Goal: Task Accomplishment & Management: Manage account settings

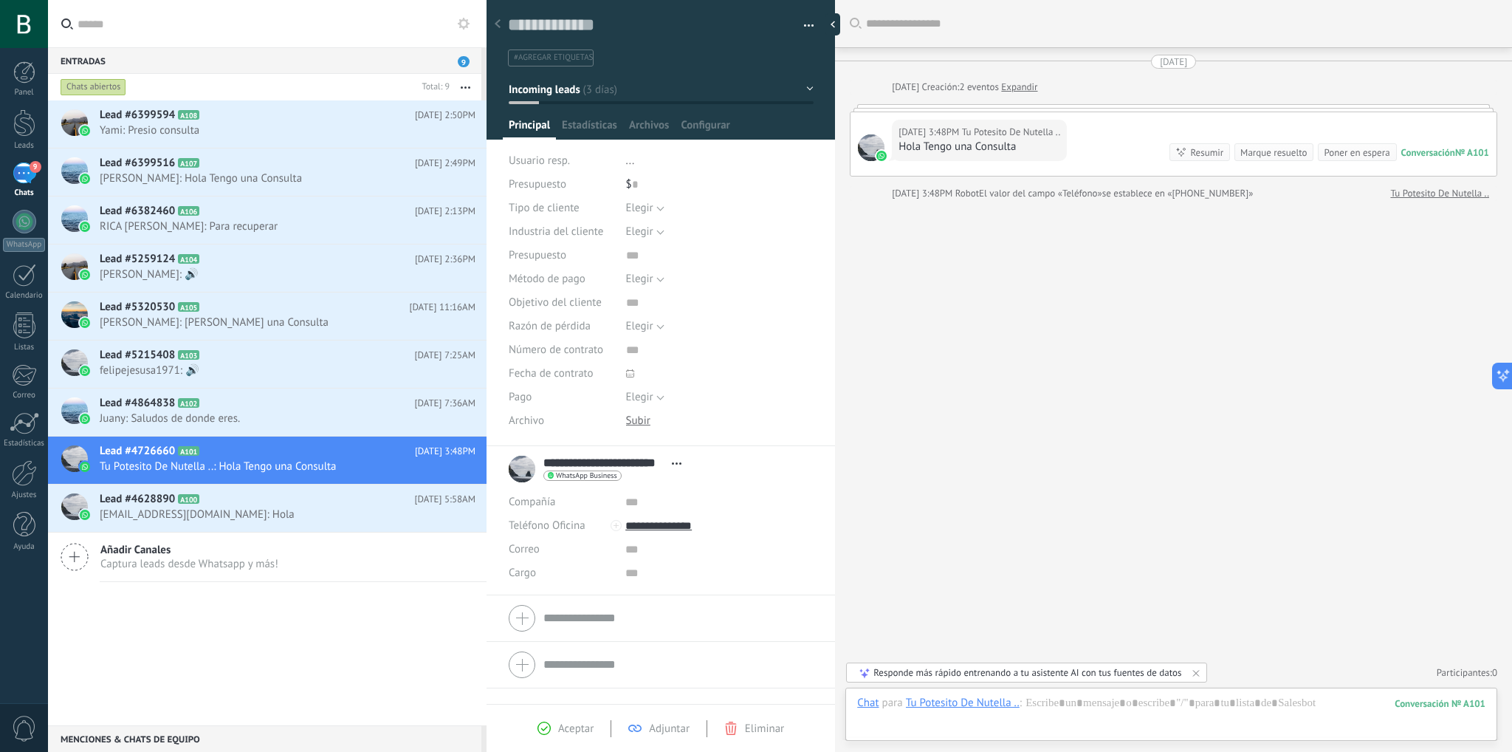
scroll to position [21, 0]
click at [258, 120] on h2 "Lead #6399594 A108" at bounding box center [257, 115] width 315 height 15
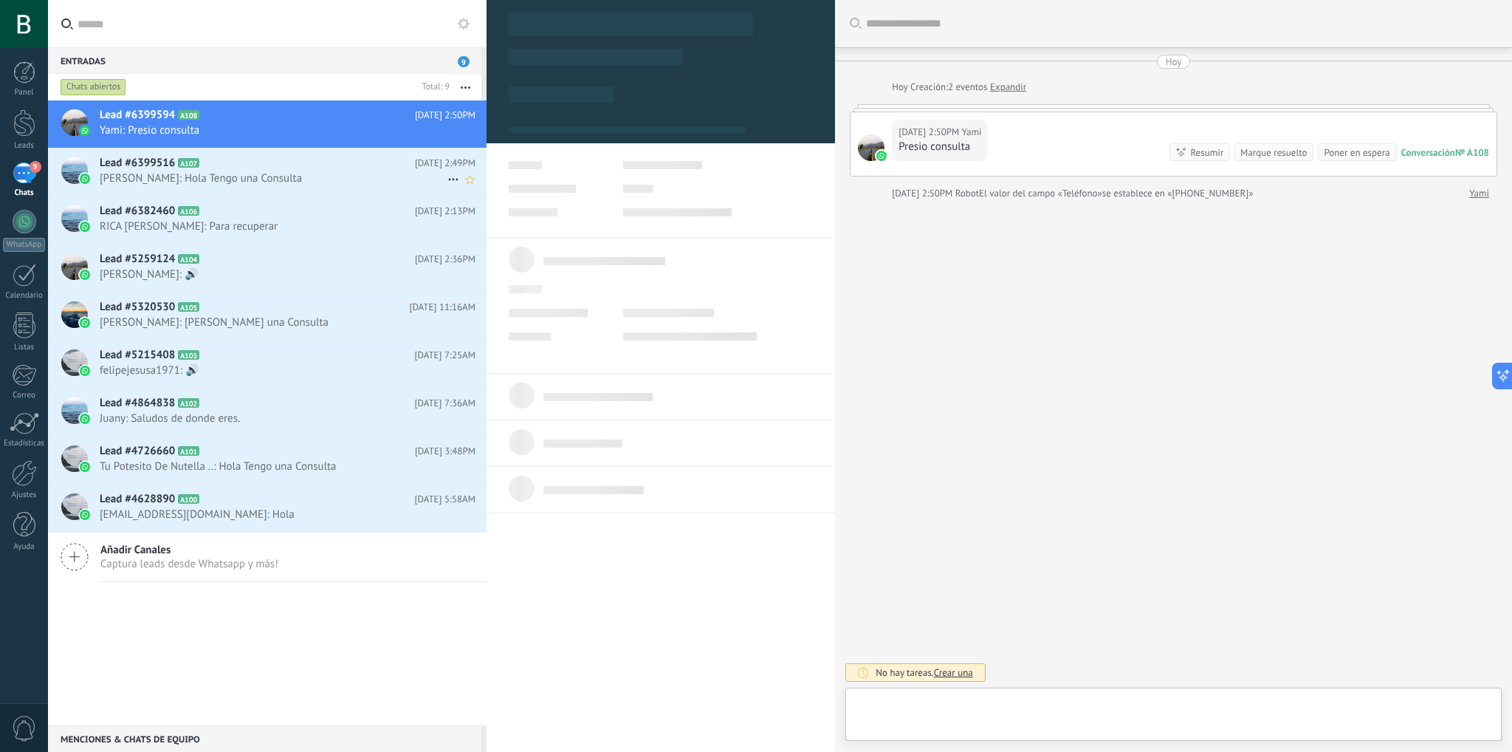
click at [315, 181] on span "[PERSON_NAME]: Hola Tengo una Consulta" at bounding box center [274, 178] width 348 height 14
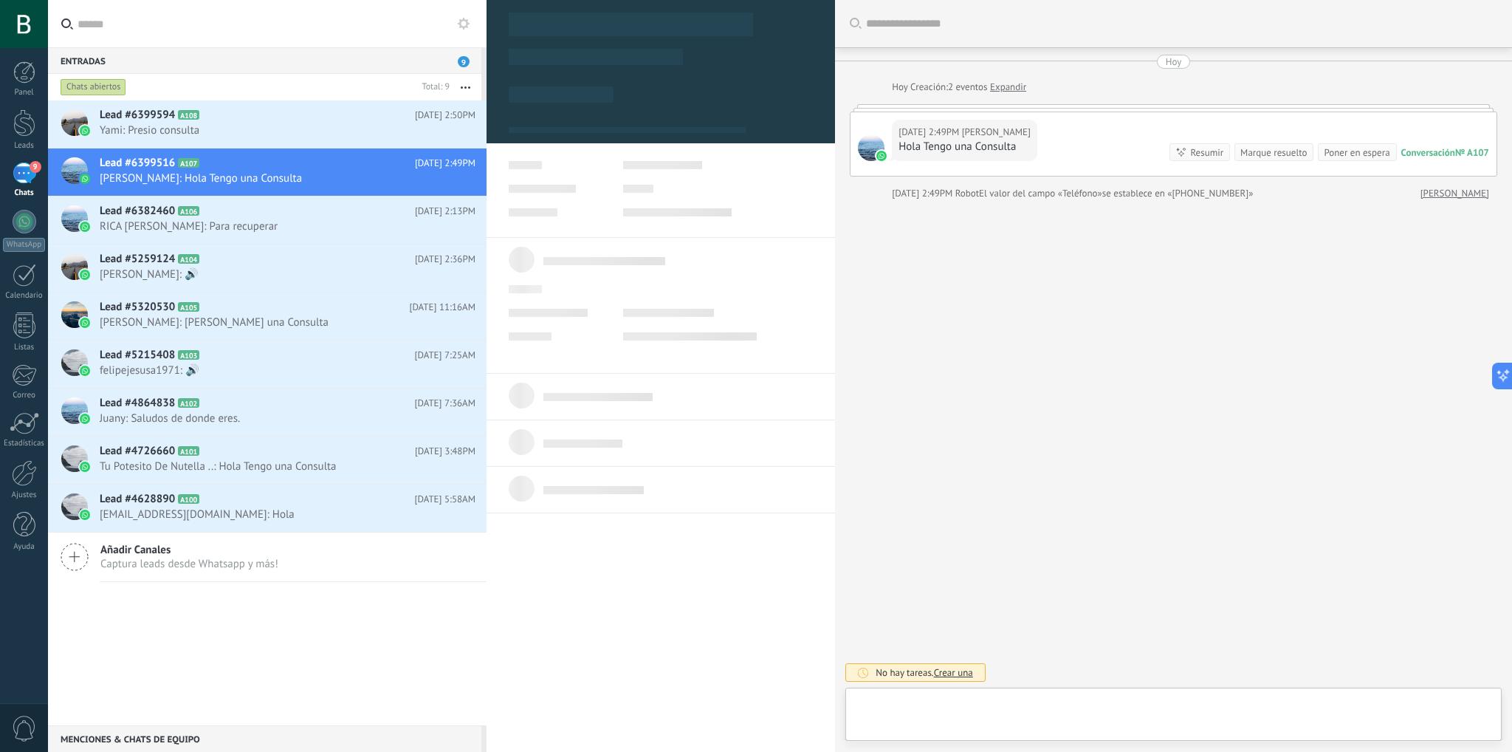
scroll to position [21, 0]
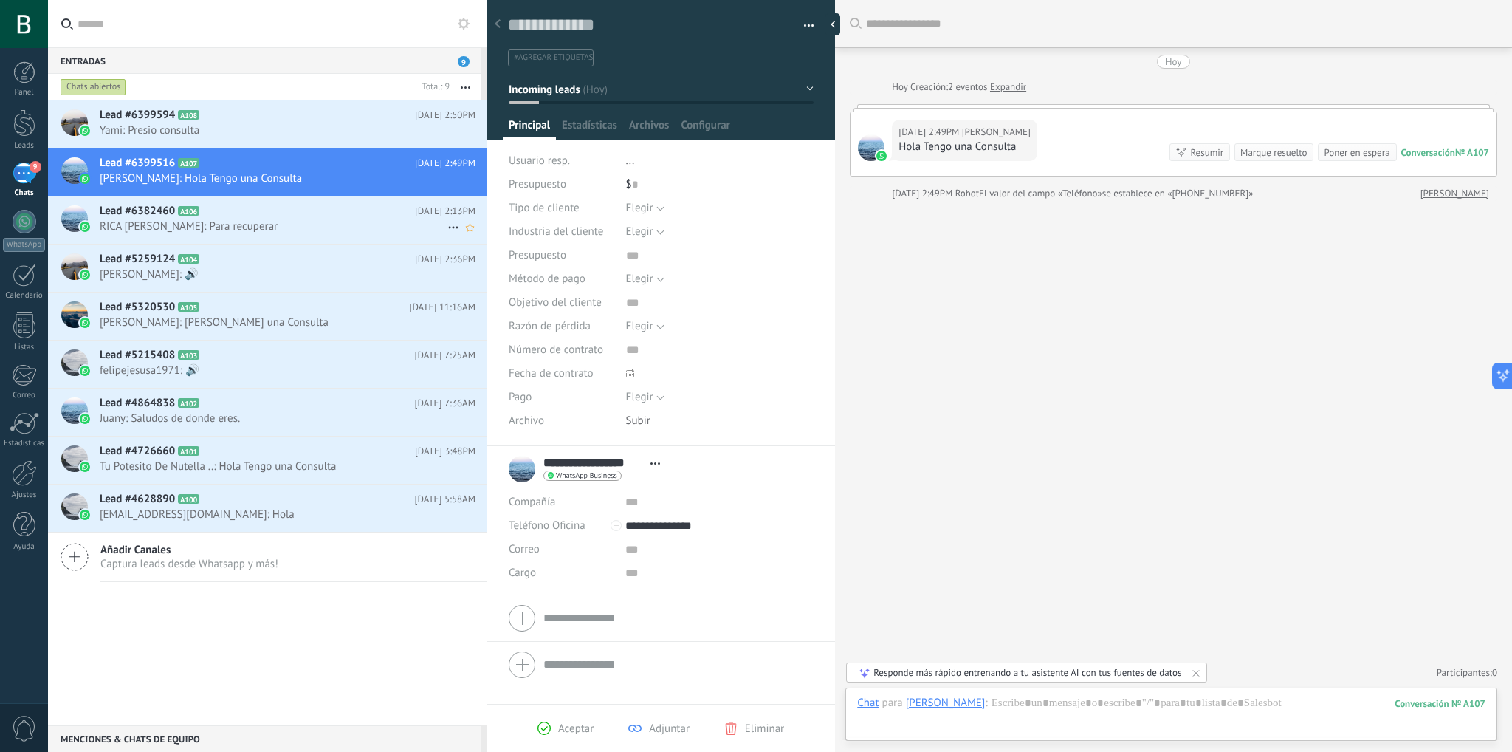
click at [313, 233] on span "RICA [PERSON_NAME]: Para recuperar" at bounding box center [274, 226] width 348 height 14
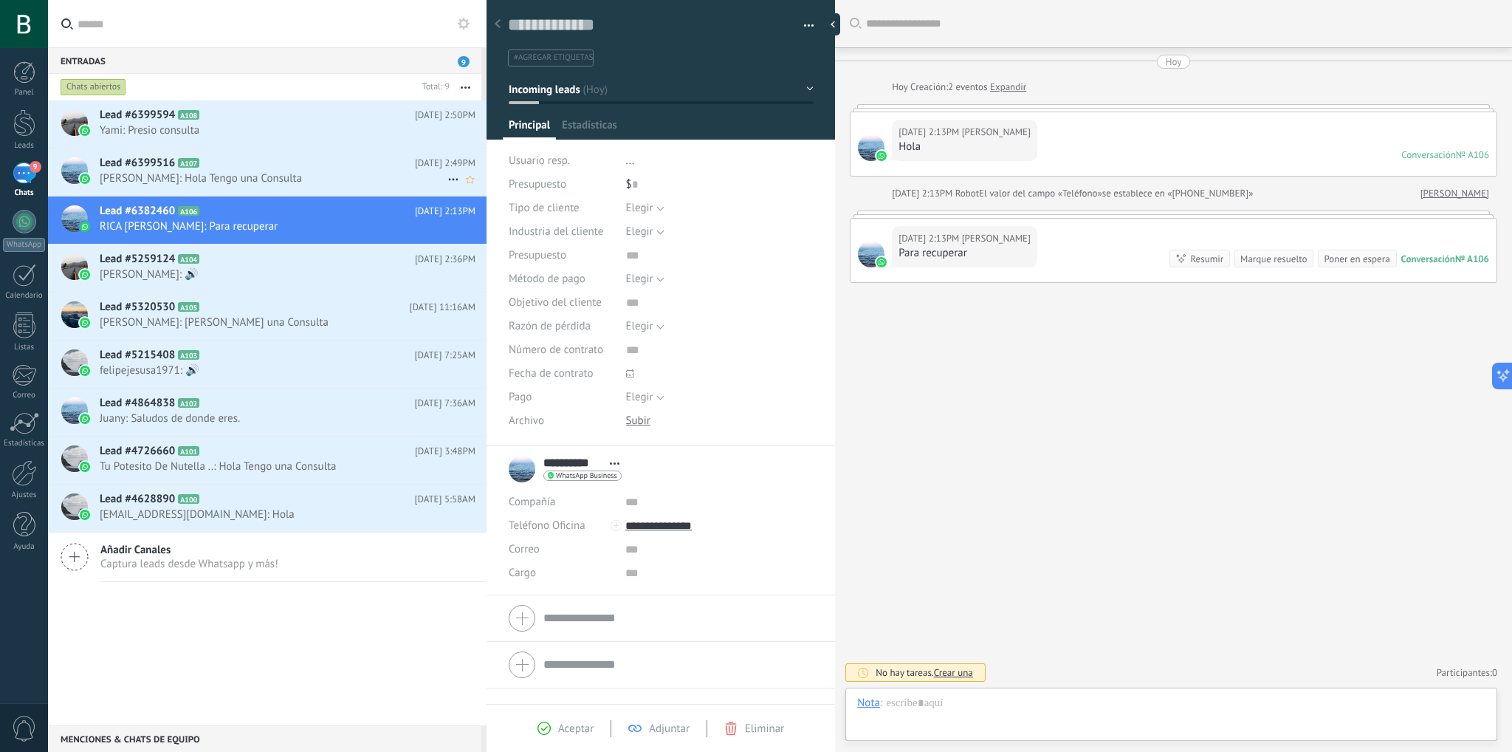
scroll to position [21, 0]
click at [321, 181] on span "[PERSON_NAME]: Hola Tengo una Consulta" at bounding box center [274, 178] width 348 height 14
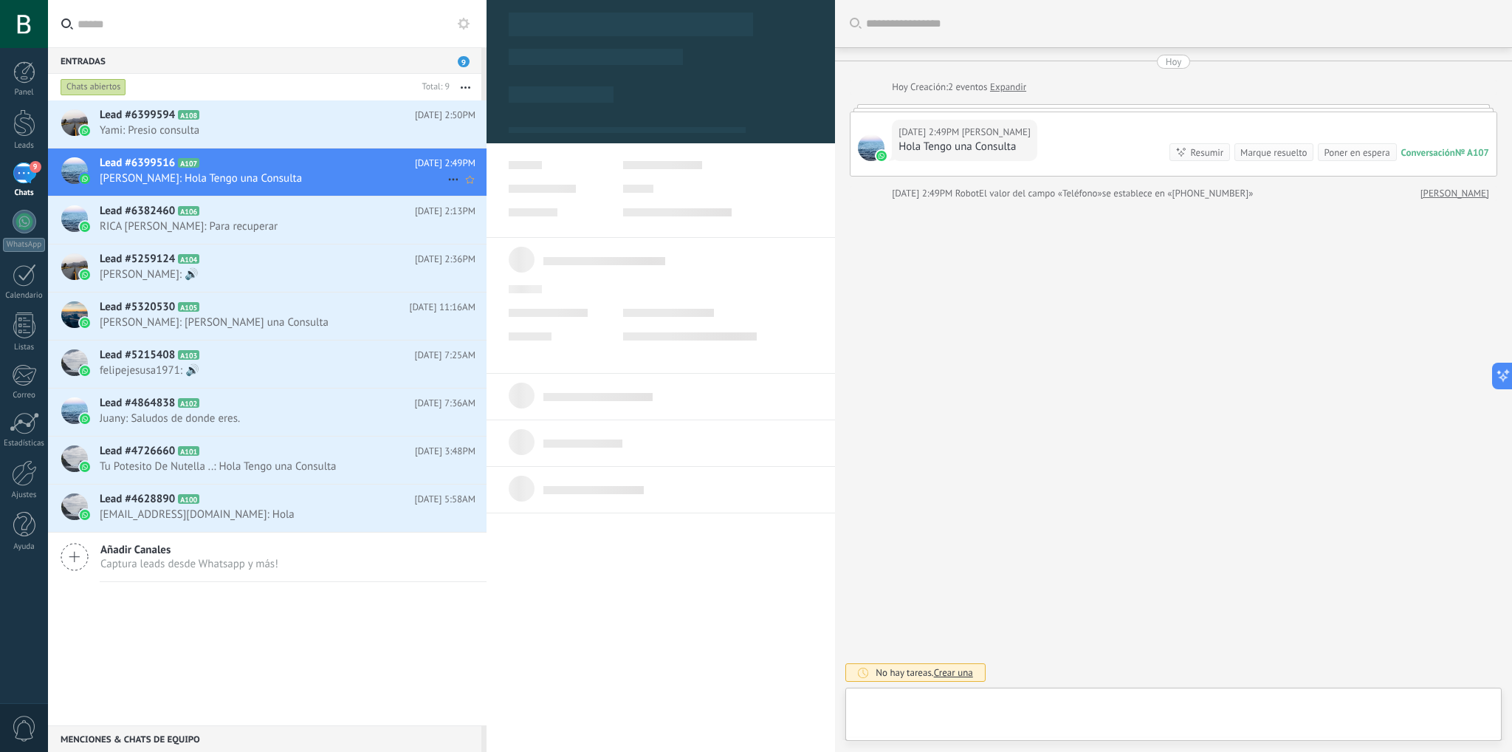
scroll to position [21, 0]
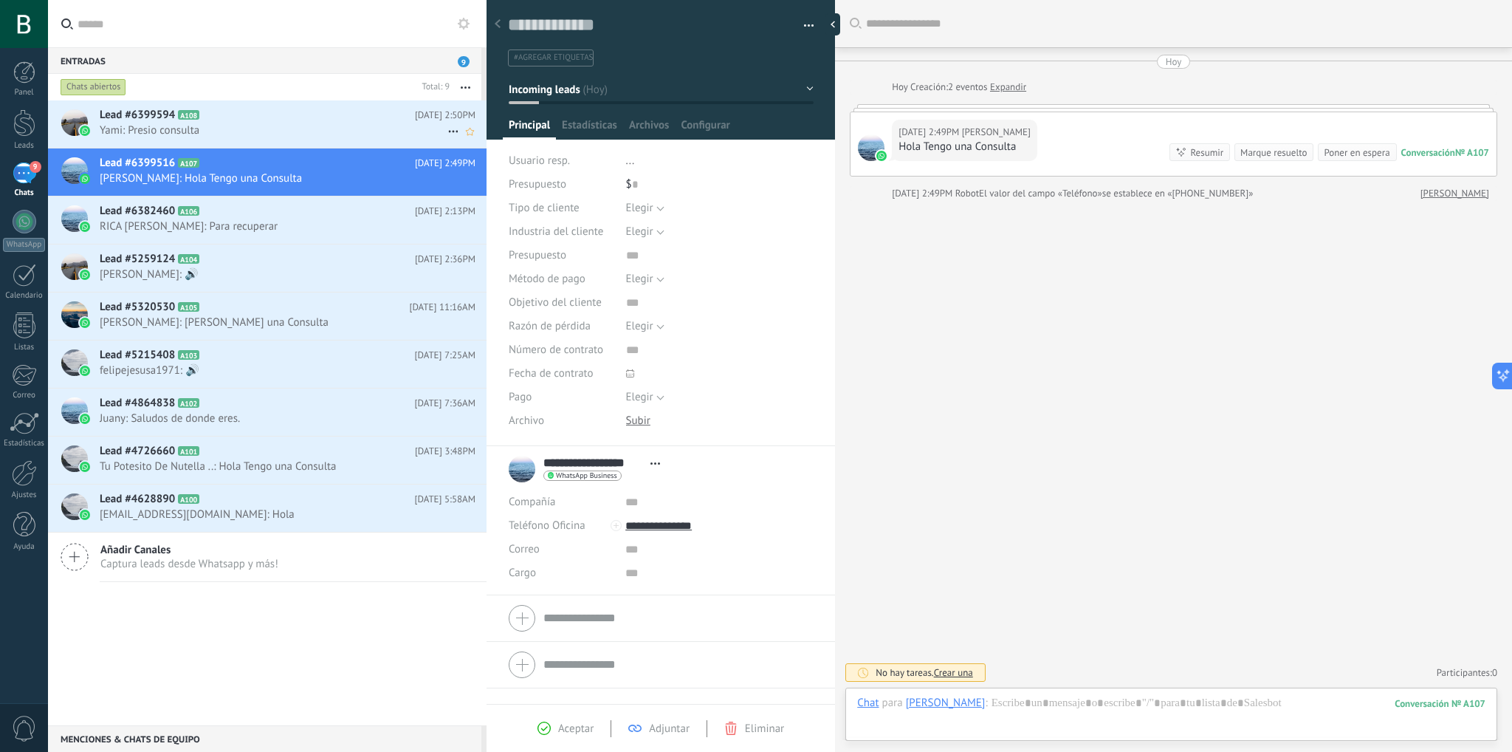
click at [289, 128] on span "Yami: Presio consulta" at bounding box center [274, 130] width 348 height 14
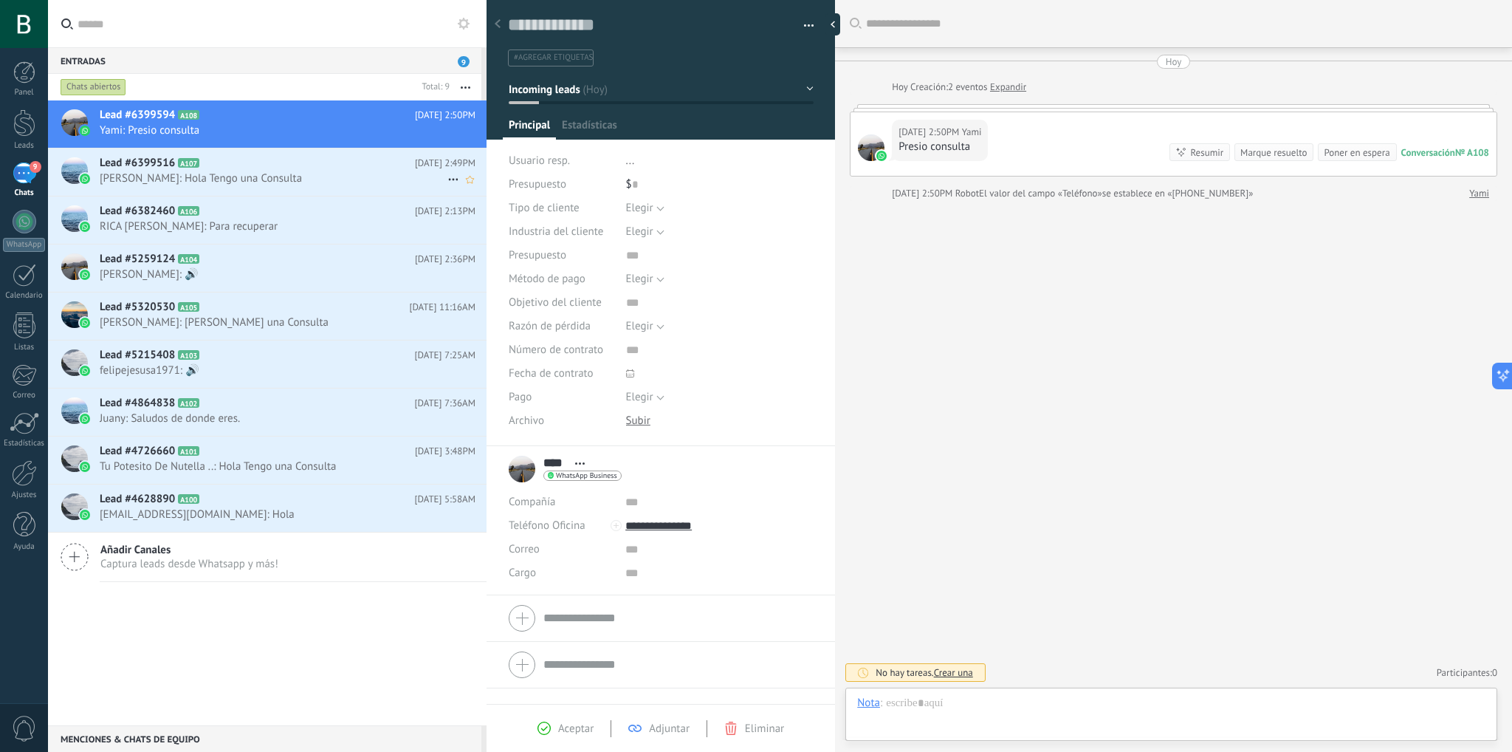
scroll to position [21, 0]
click at [295, 163] on h2 "Lead #6399516 A107" at bounding box center [257, 163] width 315 height 15
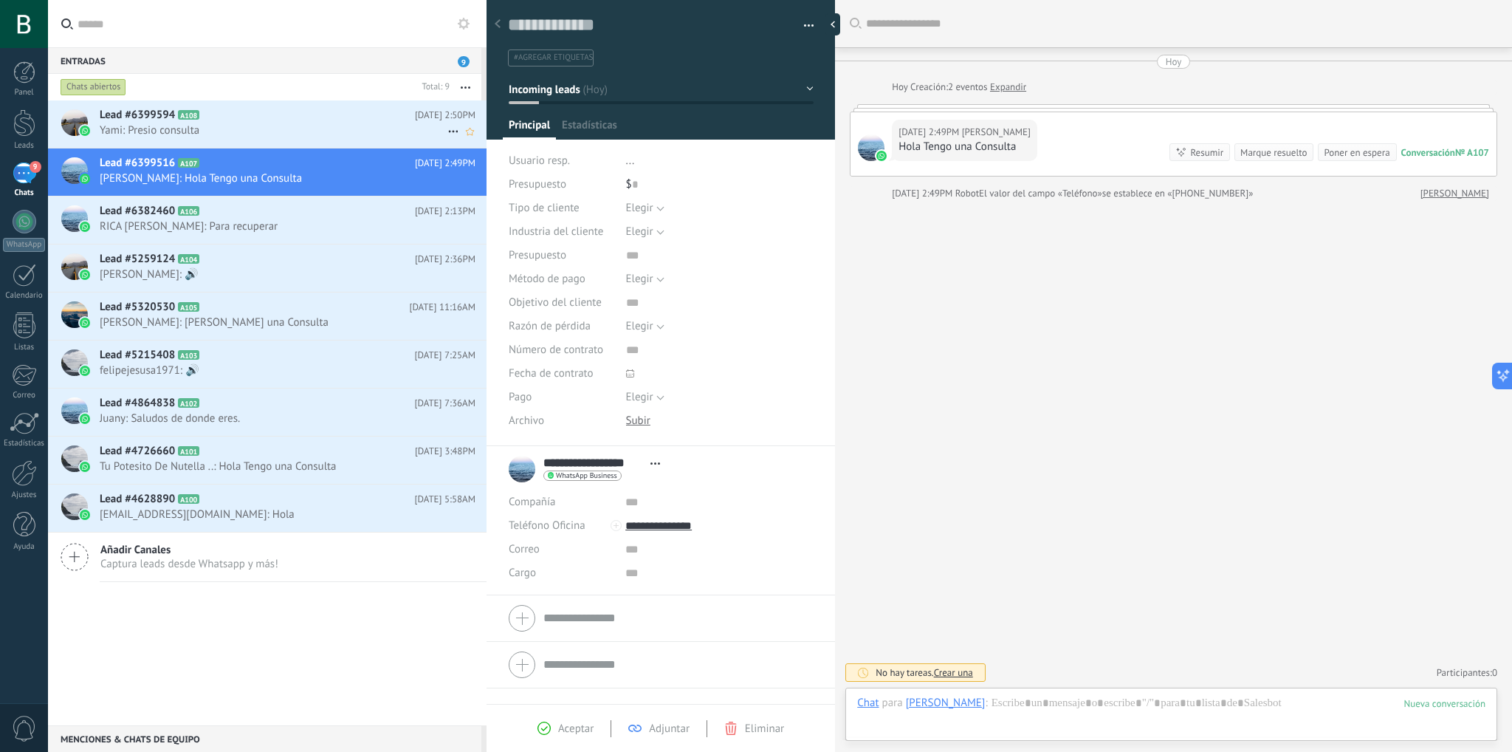
click at [296, 123] on span "Yami: Presio consulta" at bounding box center [274, 130] width 348 height 14
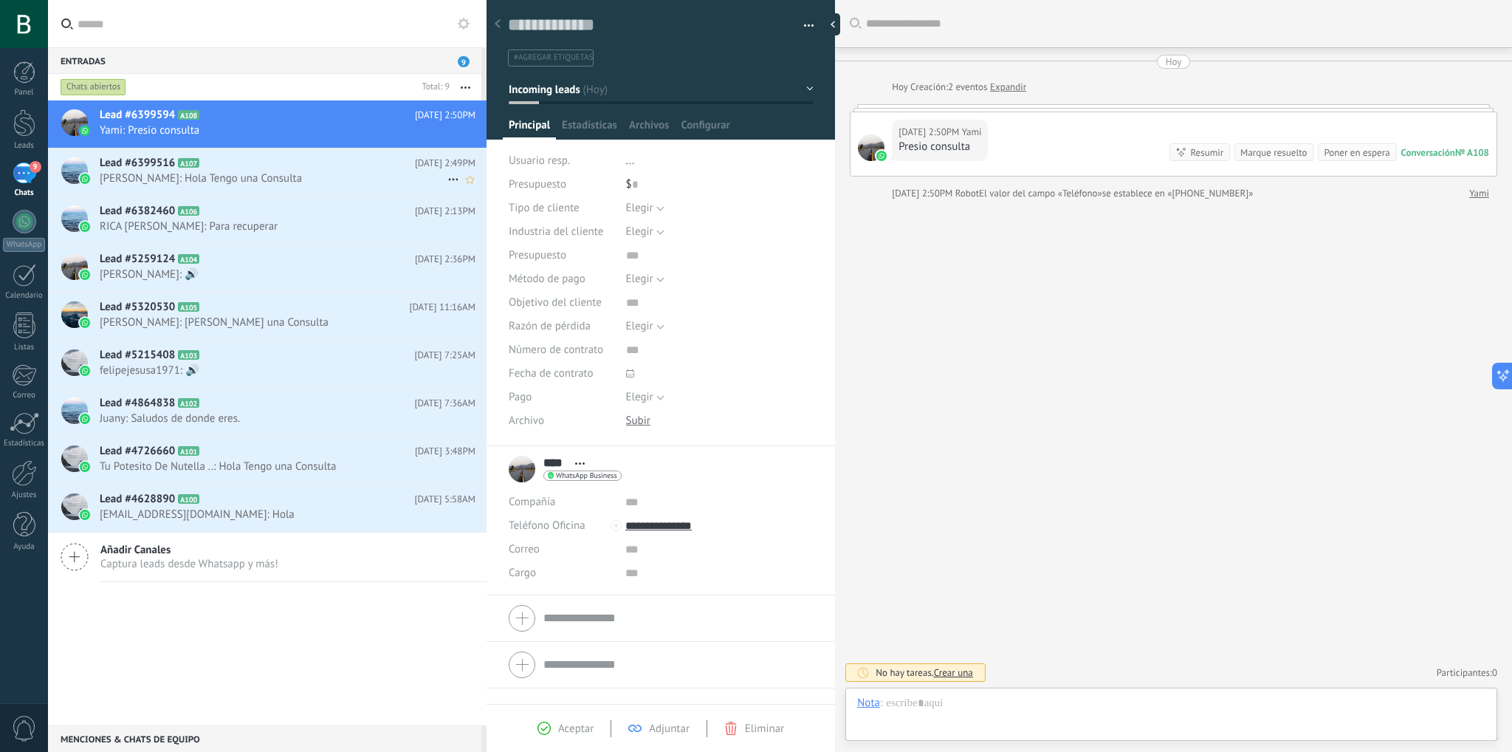
scroll to position [21, 0]
click at [831, 27] on div at bounding box center [837, 24] width 22 height 22
type textarea "**********"
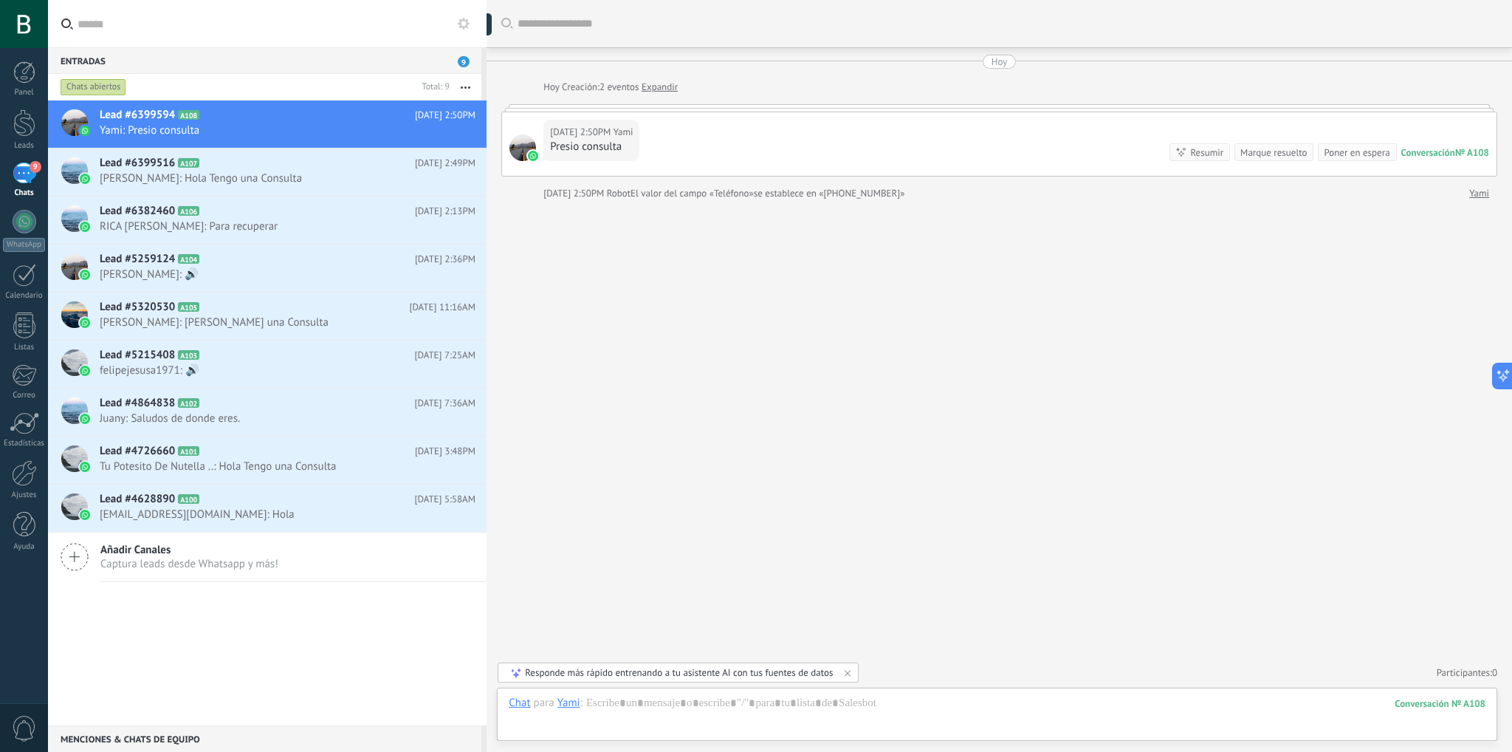
scroll to position [14, 0]
click at [337, 191] on div "Lead #6399516 A107 [DATE] 2:49PM [PERSON_NAME]: Hola Tengo una Consulta" at bounding box center [293, 171] width 387 height 47
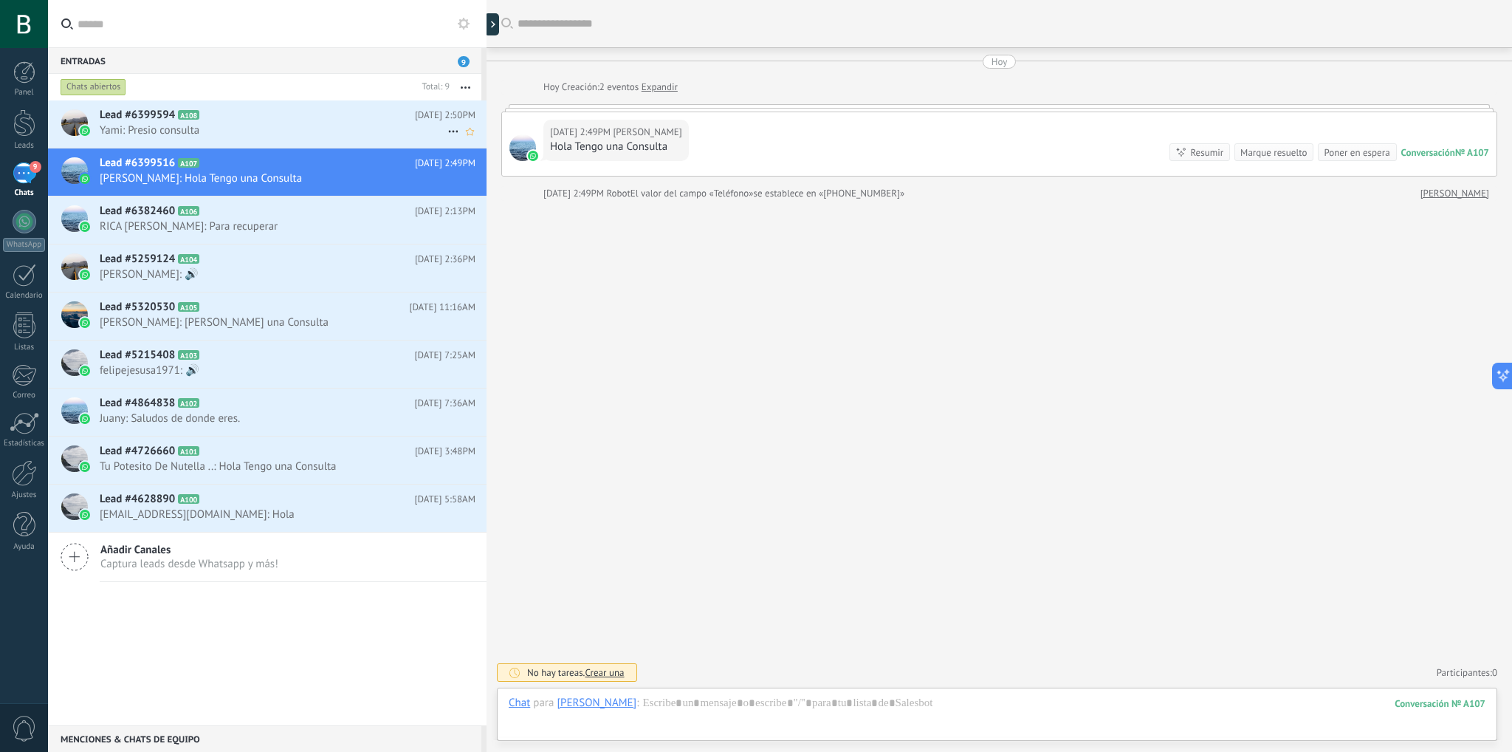
click at [339, 130] on span "Yami: Presio consulta" at bounding box center [274, 130] width 348 height 14
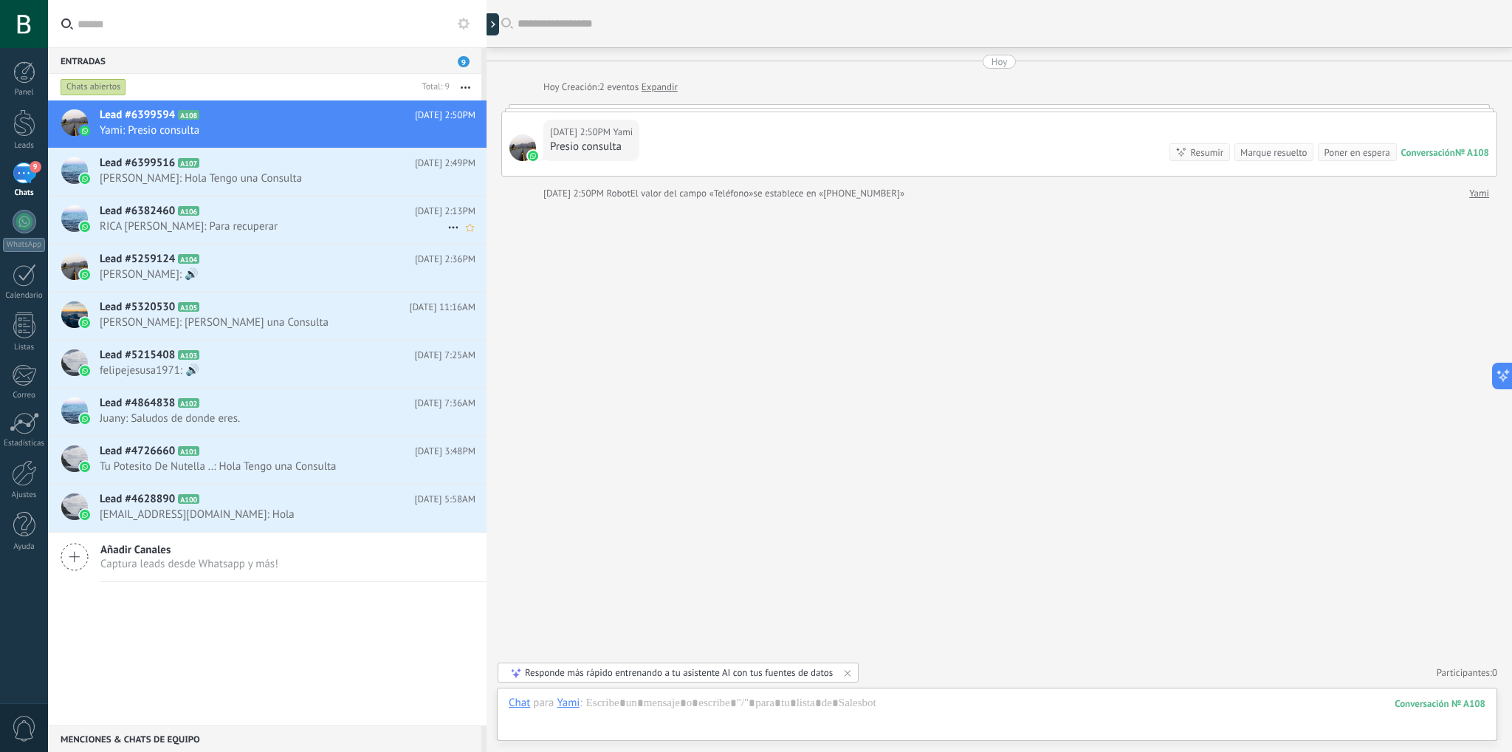
click at [301, 213] on h2 "Lead #6382460 A106" at bounding box center [257, 211] width 315 height 15
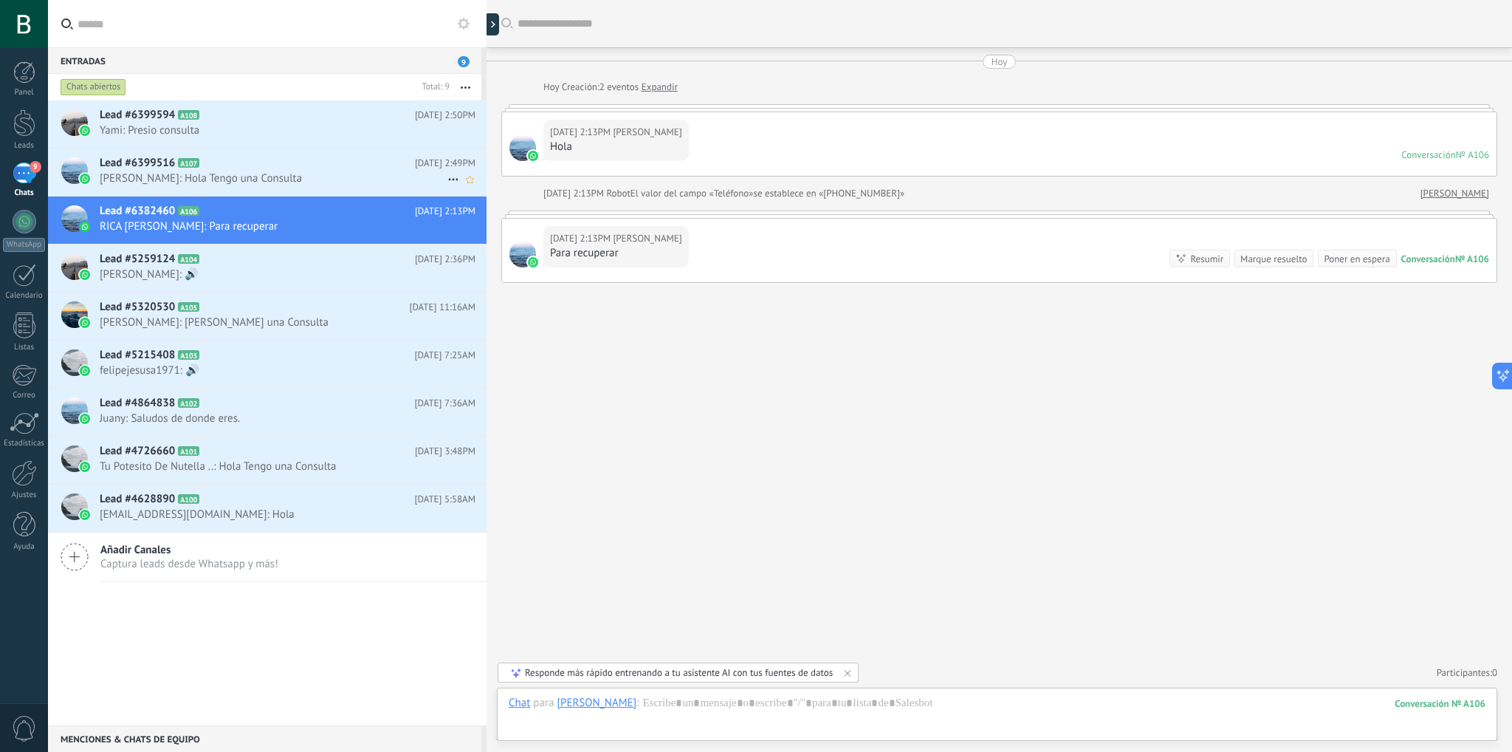
click at [305, 176] on span "[PERSON_NAME]: Hola Tengo una Consulta" at bounding box center [274, 178] width 348 height 14
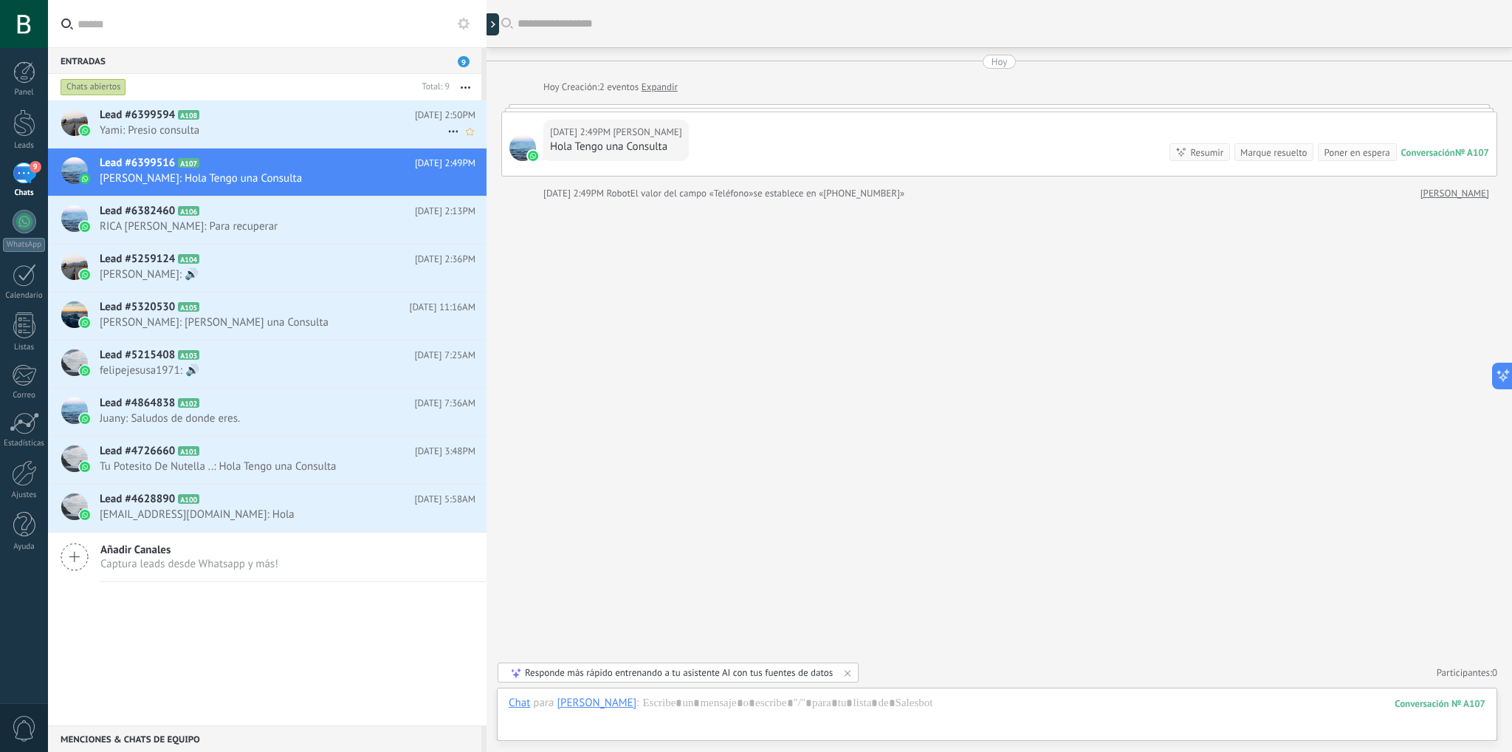
click at [298, 124] on span "Yami: Presio consulta" at bounding box center [274, 130] width 348 height 14
